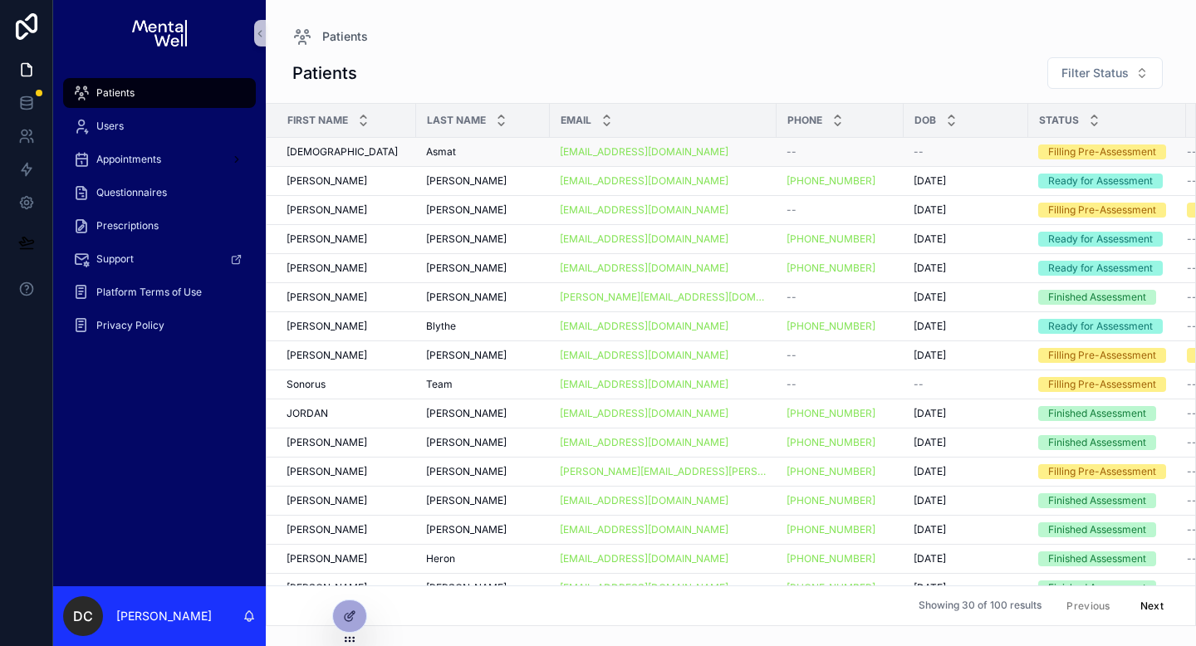
click at [463, 158] on div "[PERSON_NAME]" at bounding box center [483, 151] width 114 height 13
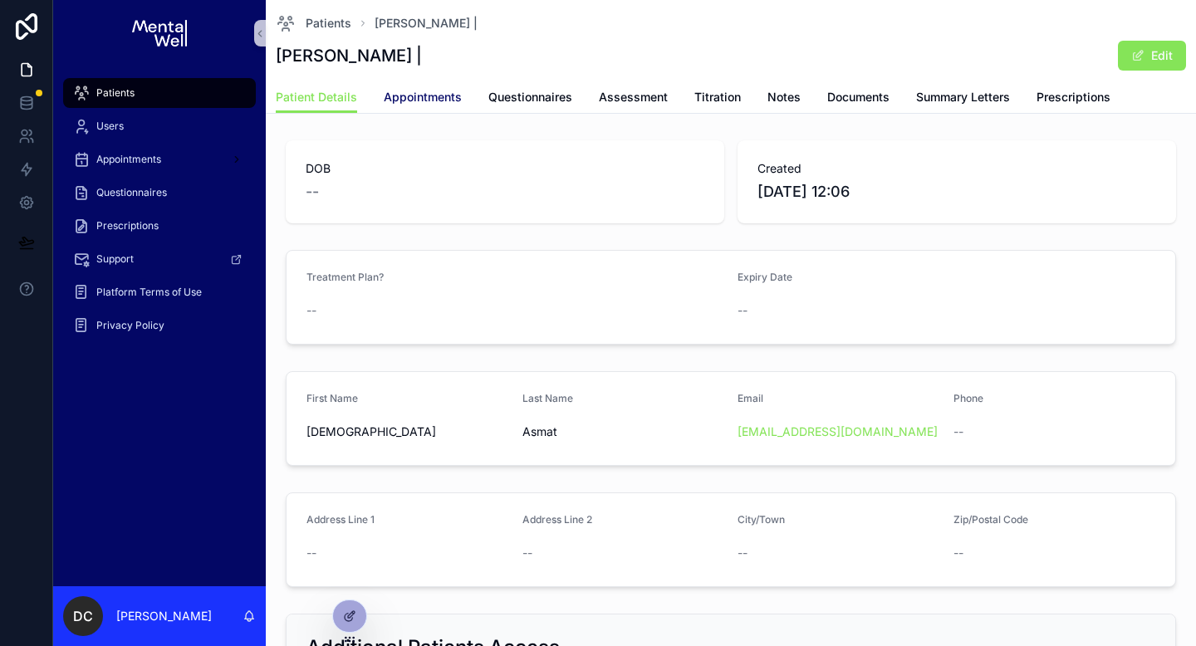
click at [441, 105] on span "Appointments" at bounding box center [423, 97] width 78 height 17
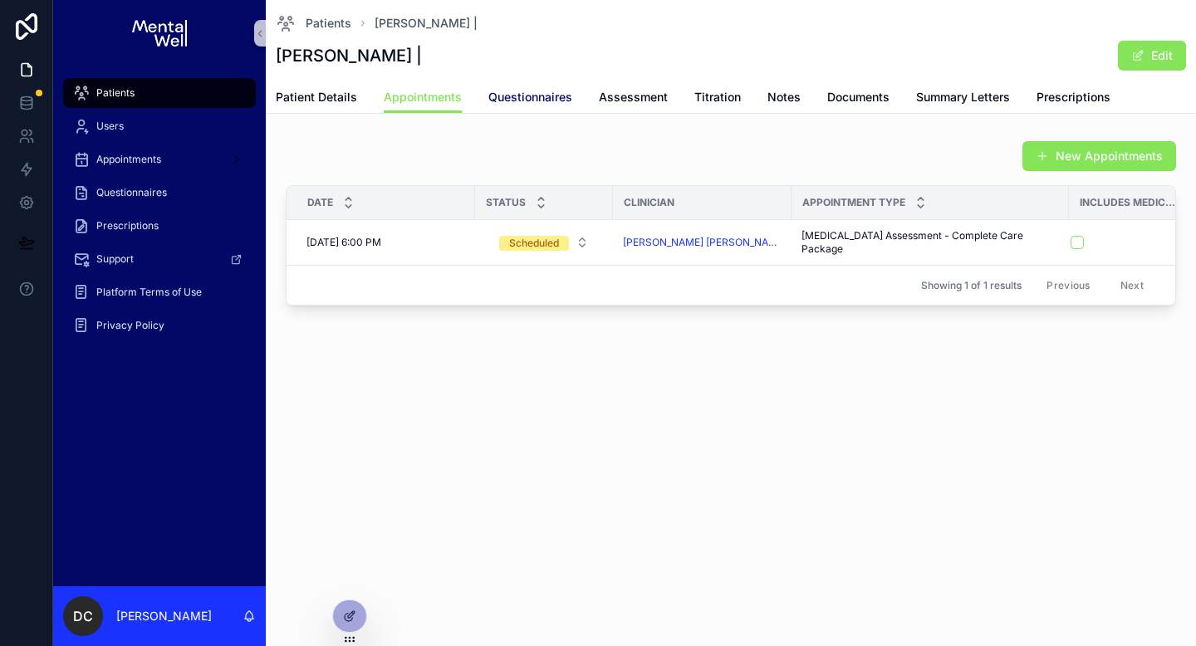
click at [512, 102] on span "Questionnaires" at bounding box center [530, 97] width 84 height 17
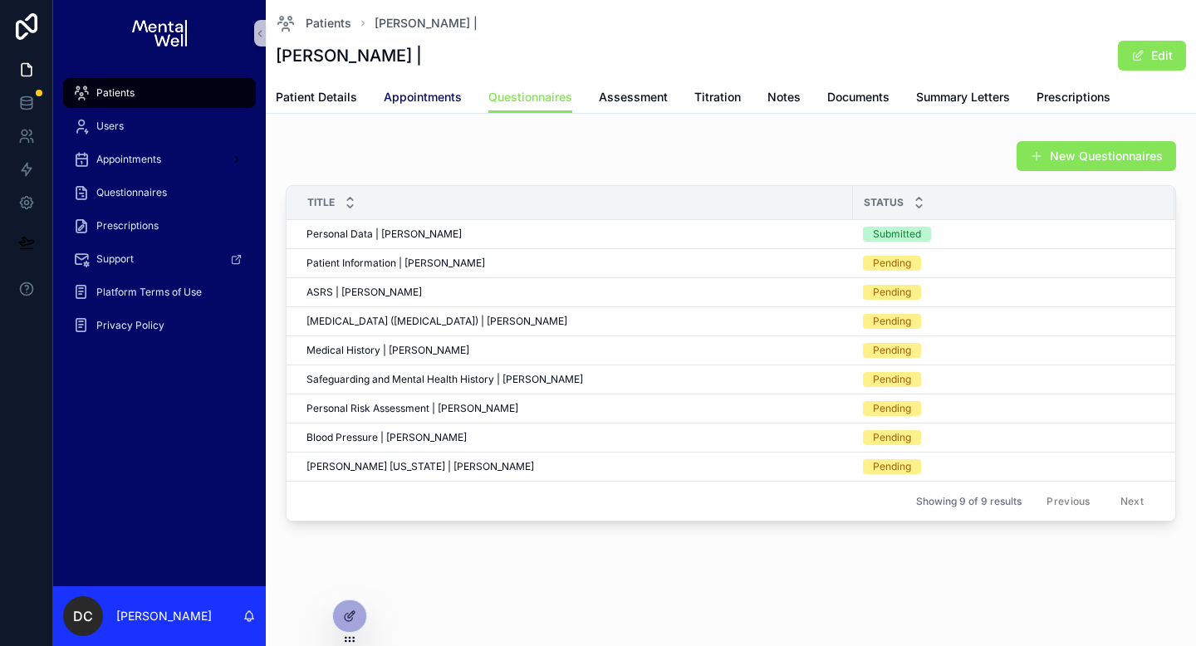
click at [440, 102] on span "Appointments" at bounding box center [423, 97] width 78 height 17
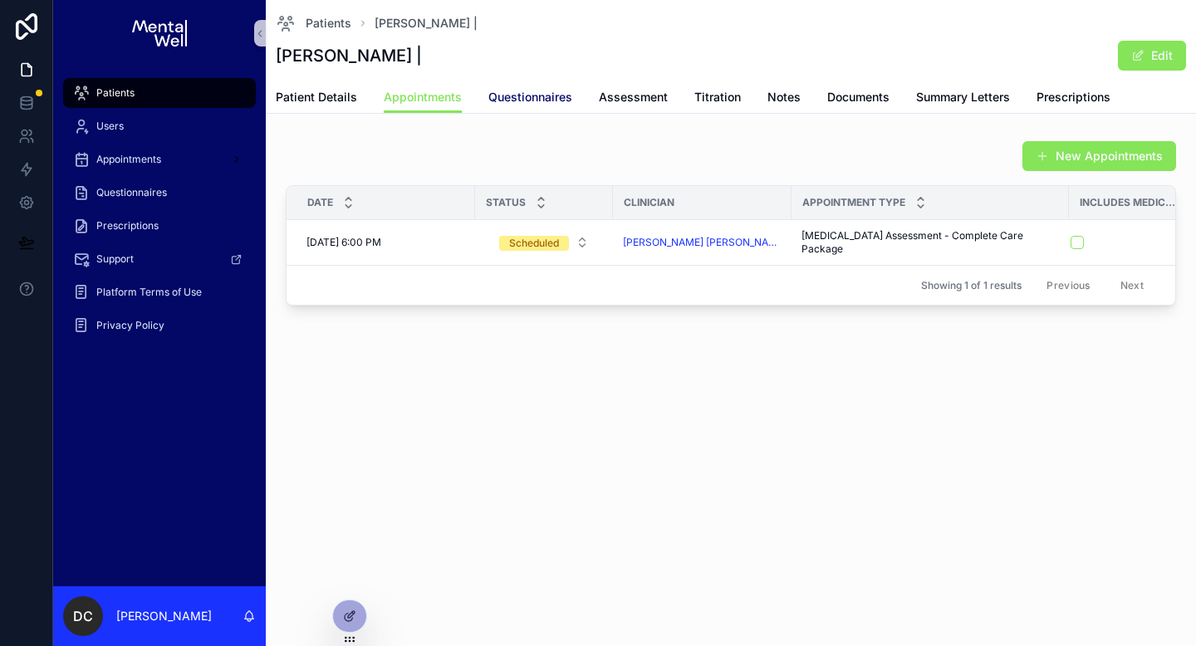
click at [513, 96] on span "Questionnaires" at bounding box center [530, 97] width 84 height 17
